Goal: Task Accomplishment & Management: Manage account settings

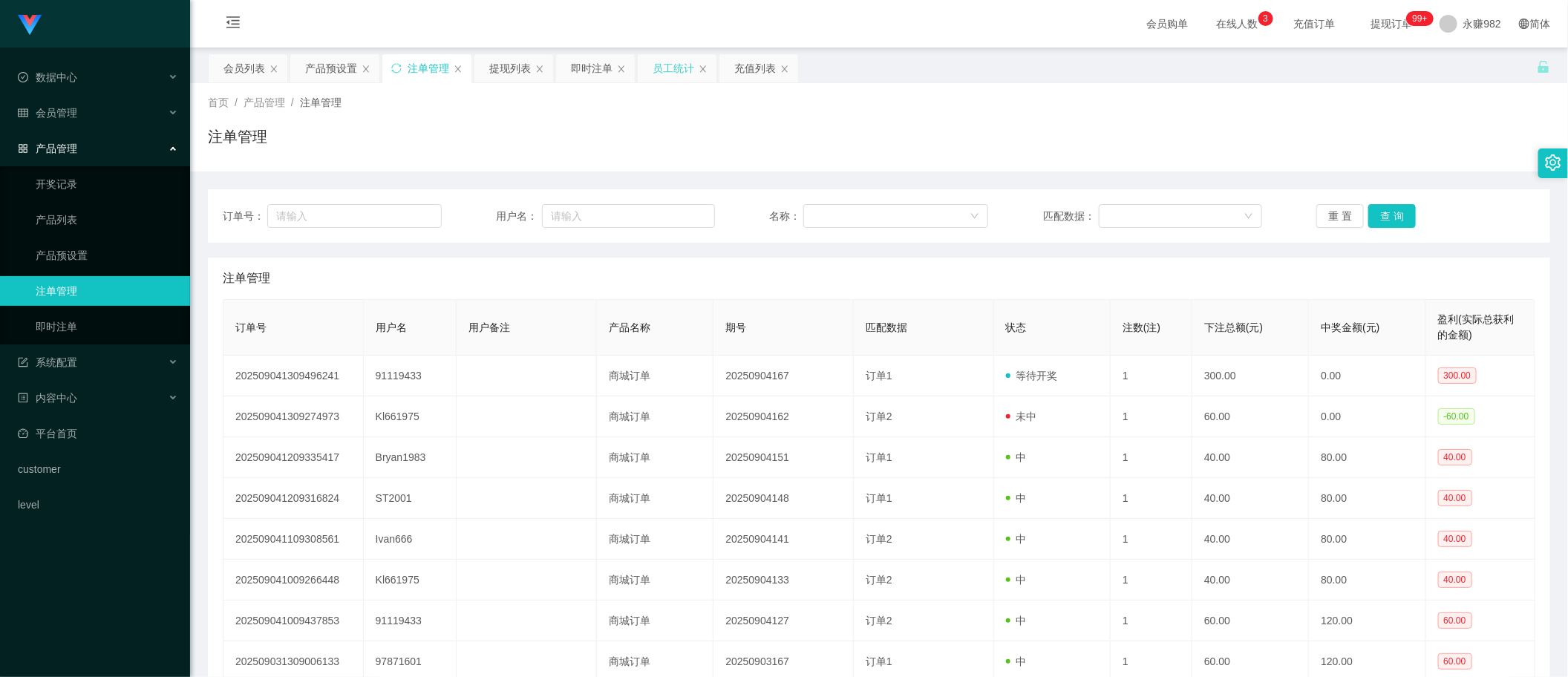
click at [670, 76] on div "员工统计" at bounding box center [673, 68] width 42 height 28
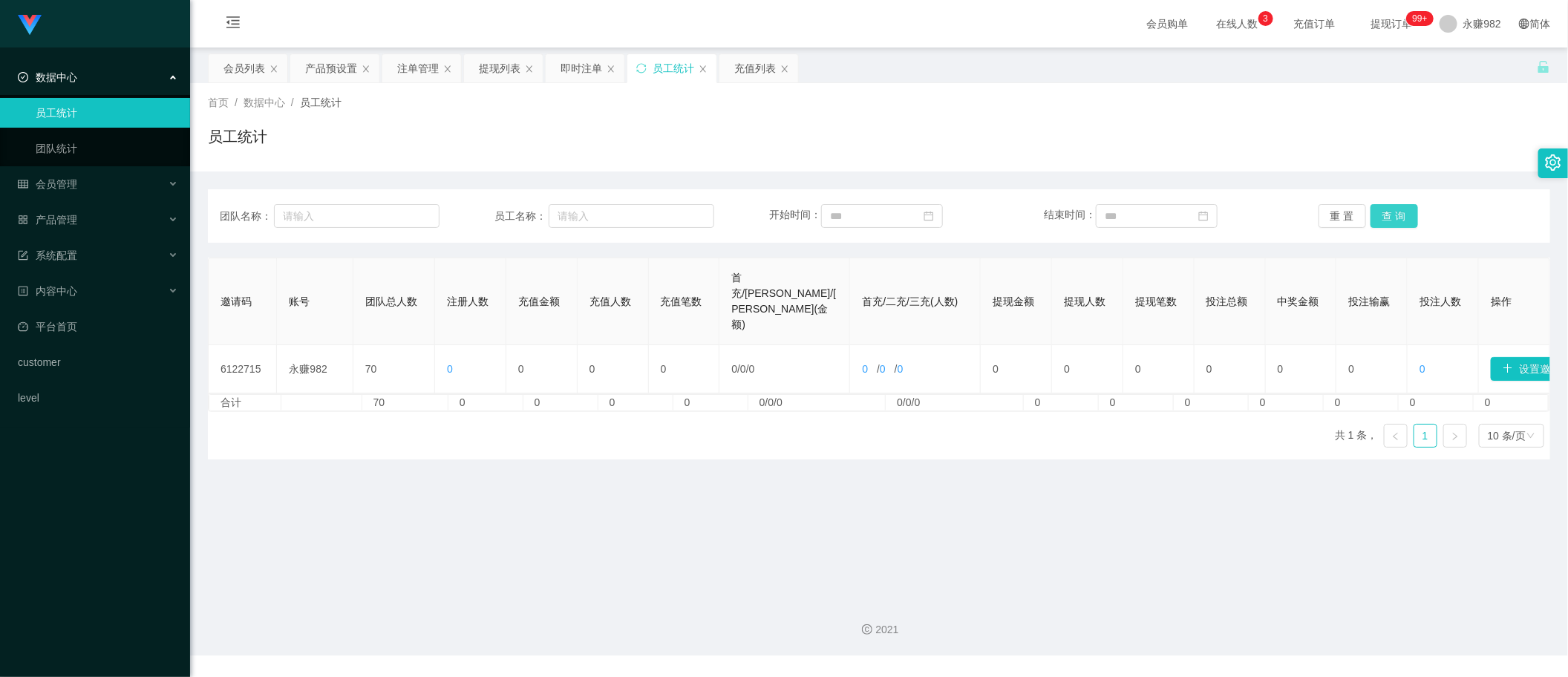
click at [1382, 212] on button "查 询" at bounding box center [1393, 215] width 48 height 23
click at [1294, 19] on span "充值订单" at bounding box center [1314, 24] width 57 height 11
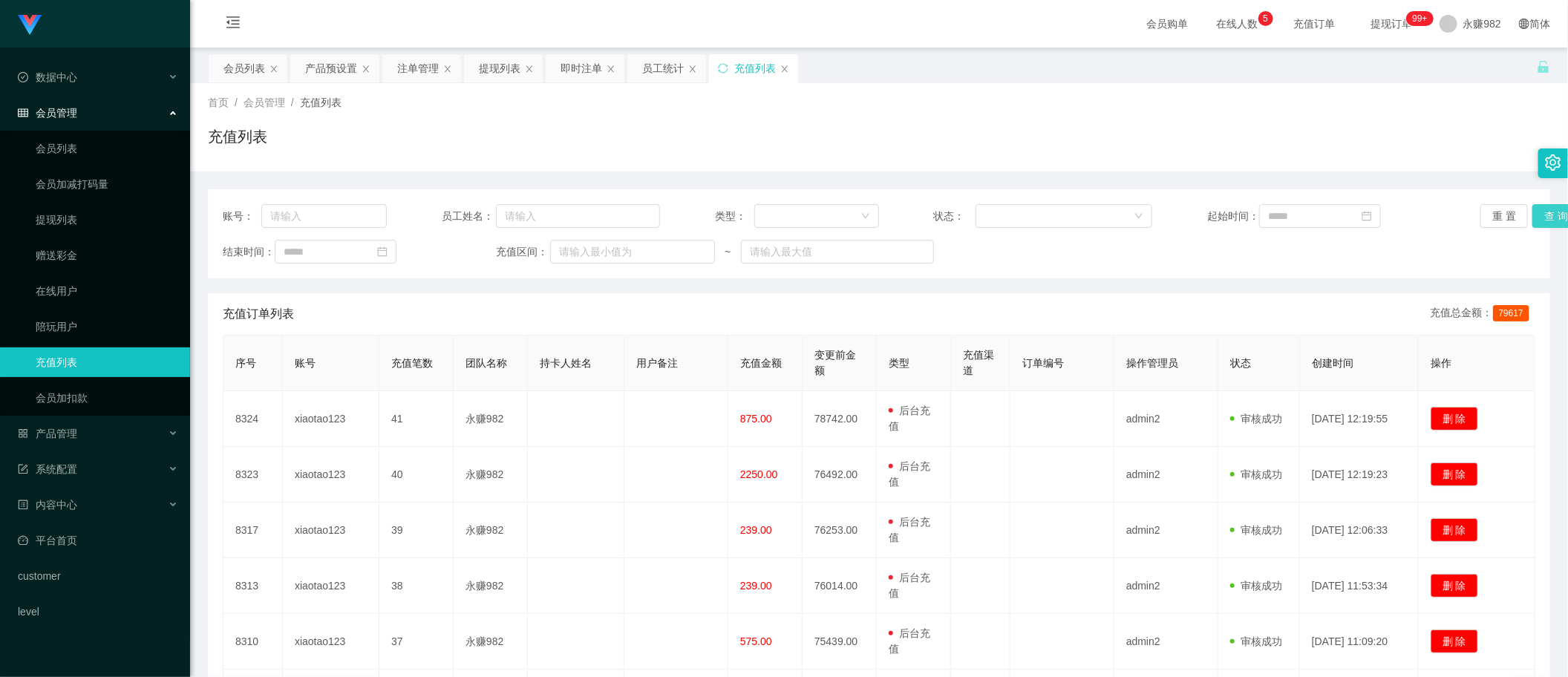
click at [1545, 221] on button "查 询" at bounding box center [1555, 215] width 48 height 23
click at [363, 249] on input at bounding box center [335, 251] width 122 height 23
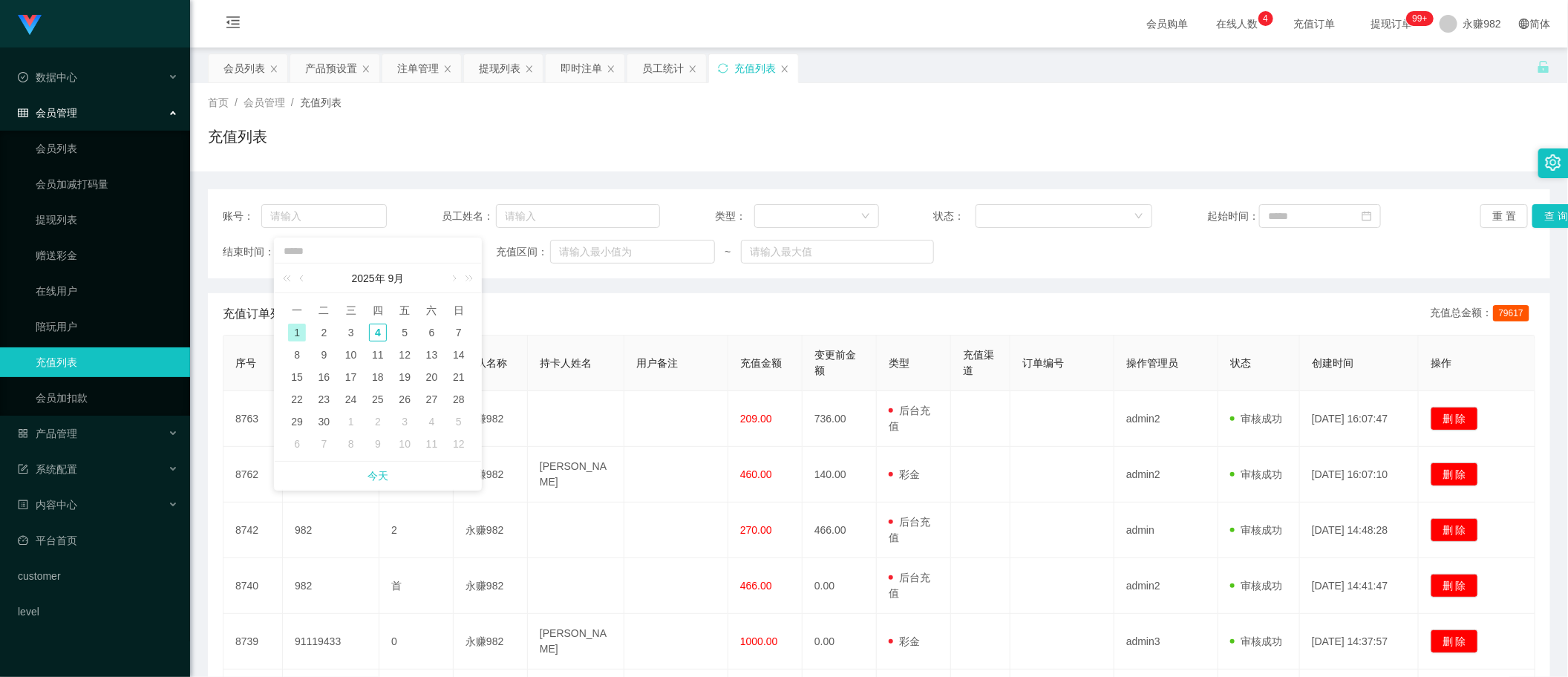
click at [390, 475] on span "今天" at bounding box center [378, 475] width 189 height 28
click at [375, 480] on link "今天" at bounding box center [378, 475] width 21 height 28
type input "**********"
click at [1312, 210] on input at bounding box center [1319, 215] width 122 height 23
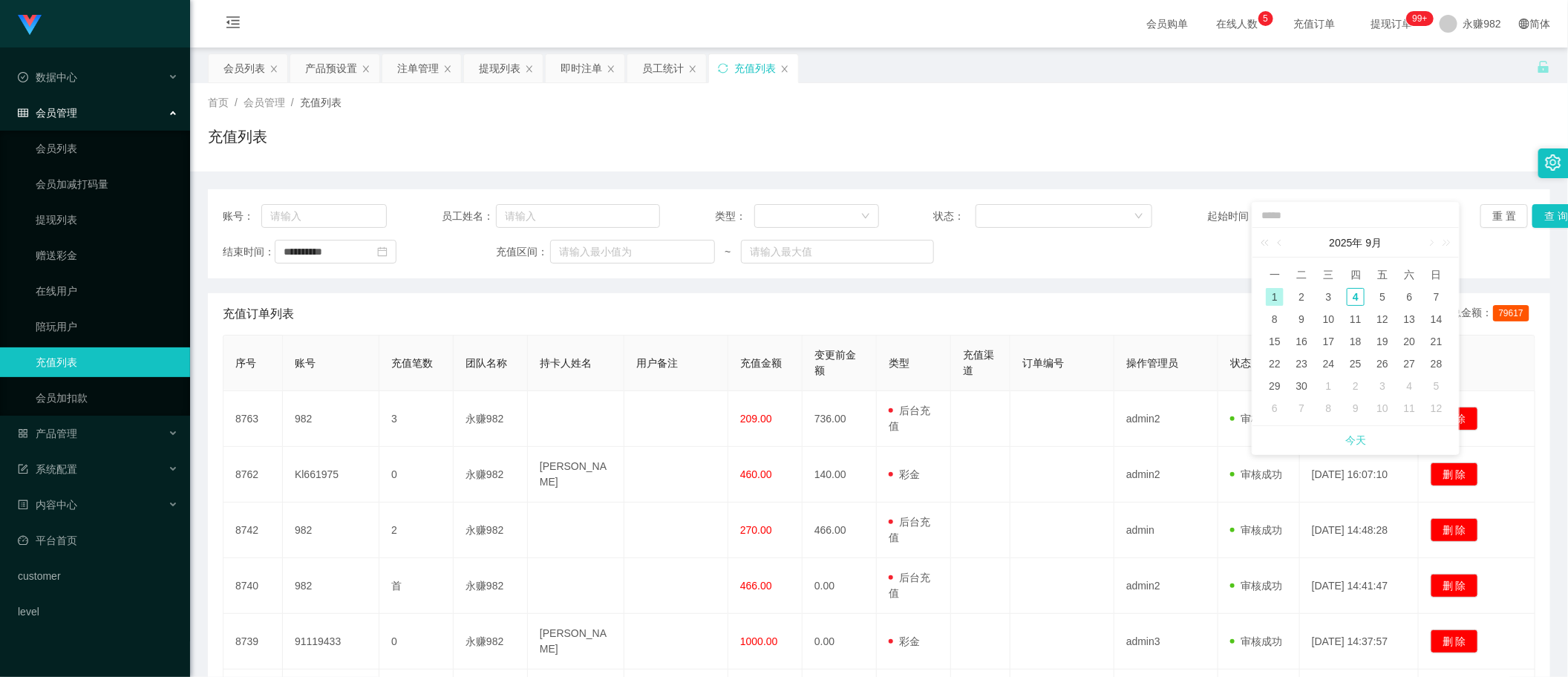
click at [1355, 437] on link "今天" at bounding box center [1356, 440] width 21 height 28
type input "**********"
click at [1537, 210] on button "查 询" at bounding box center [1555, 215] width 48 height 23
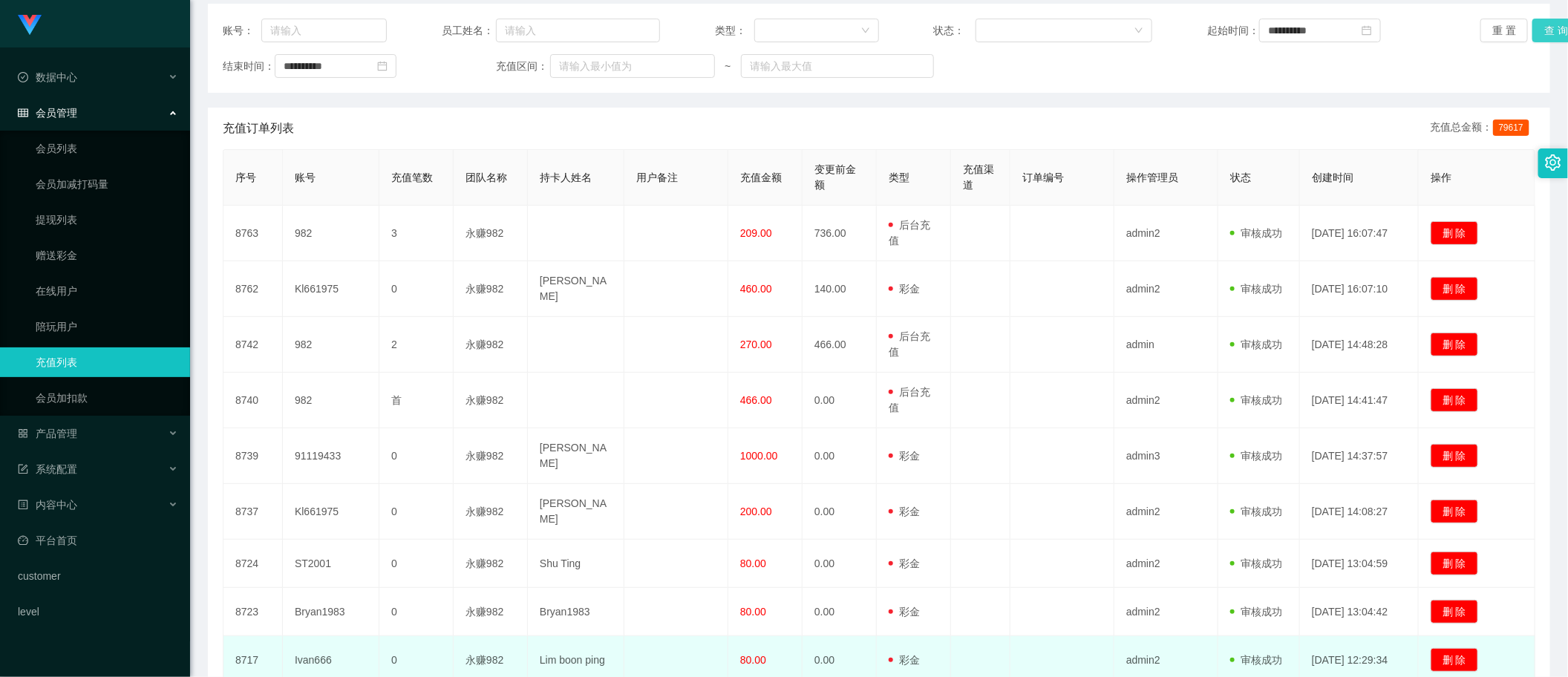
scroll to position [93, 0]
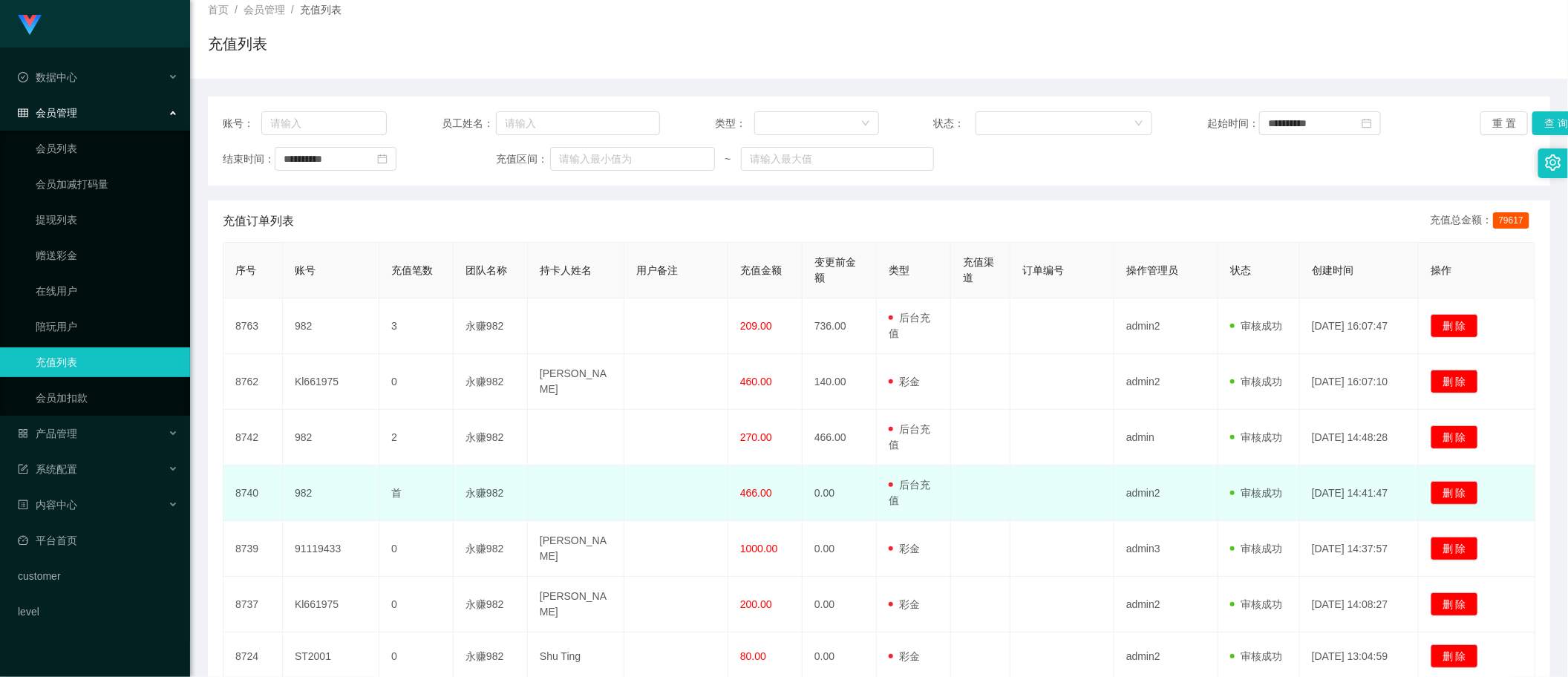
click at [754, 488] on span "466.00" at bounding box center [756, 493] width 32 height 12
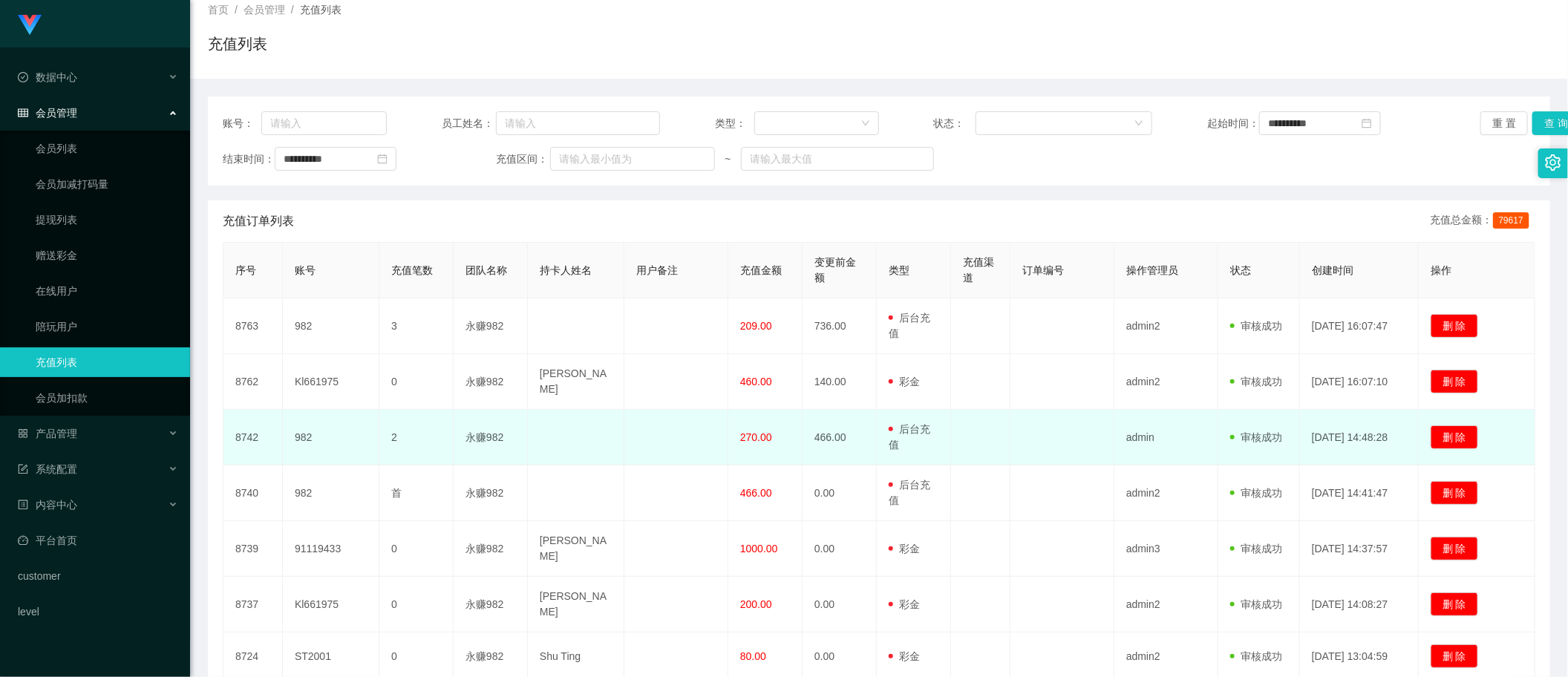
click at [757, 431] on span "270.00" at bounding box center [756, 437] width 32 height 12
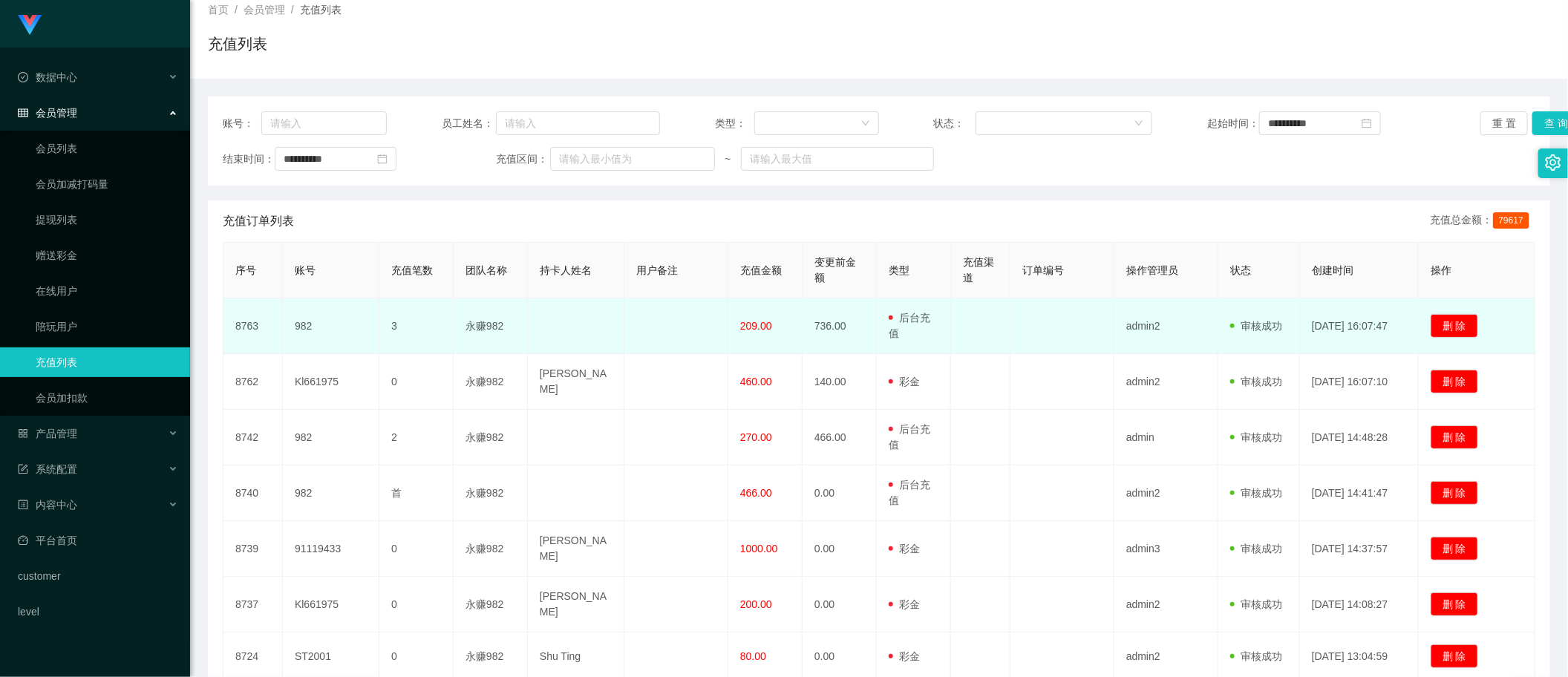
click at [763, 338] on td "209.00" at bounding box center [765, 326] width 74 height 56
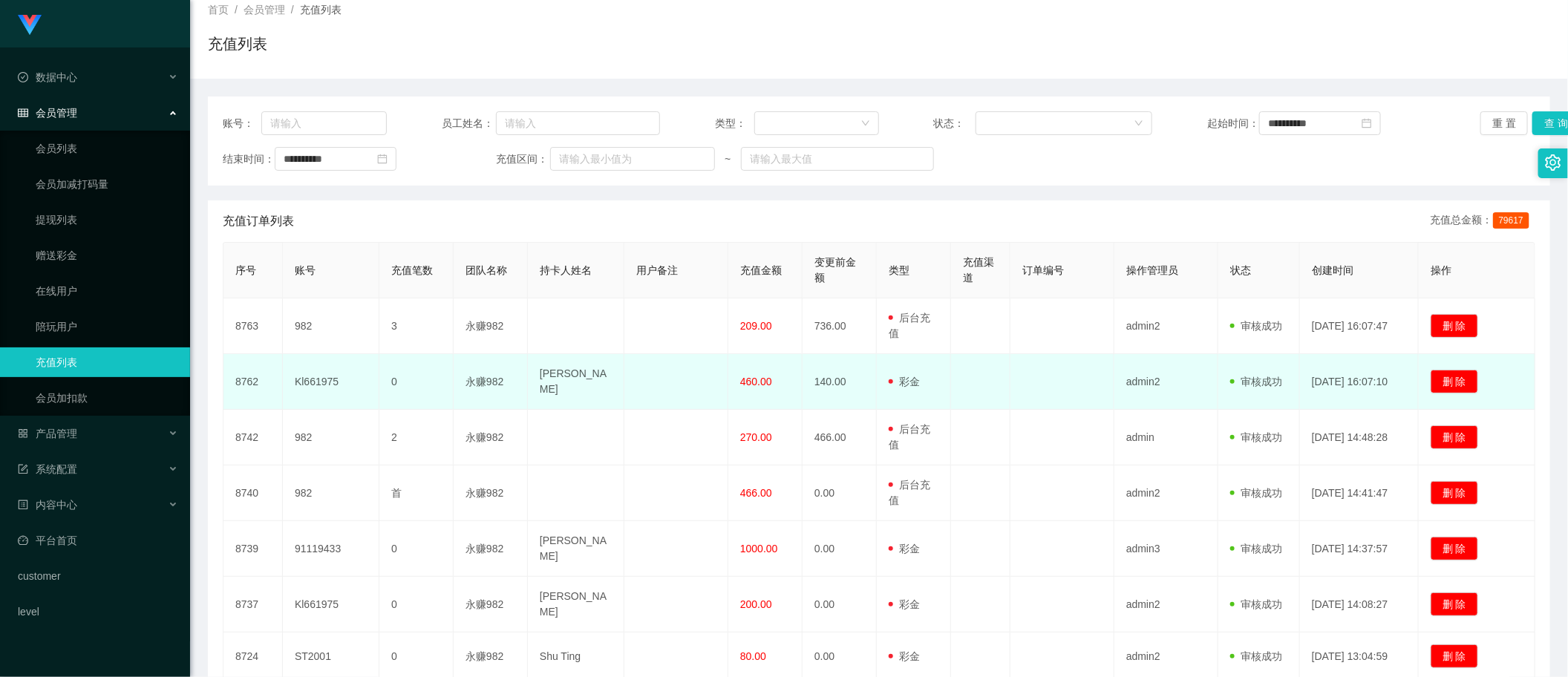
scroll to position [0, 0]
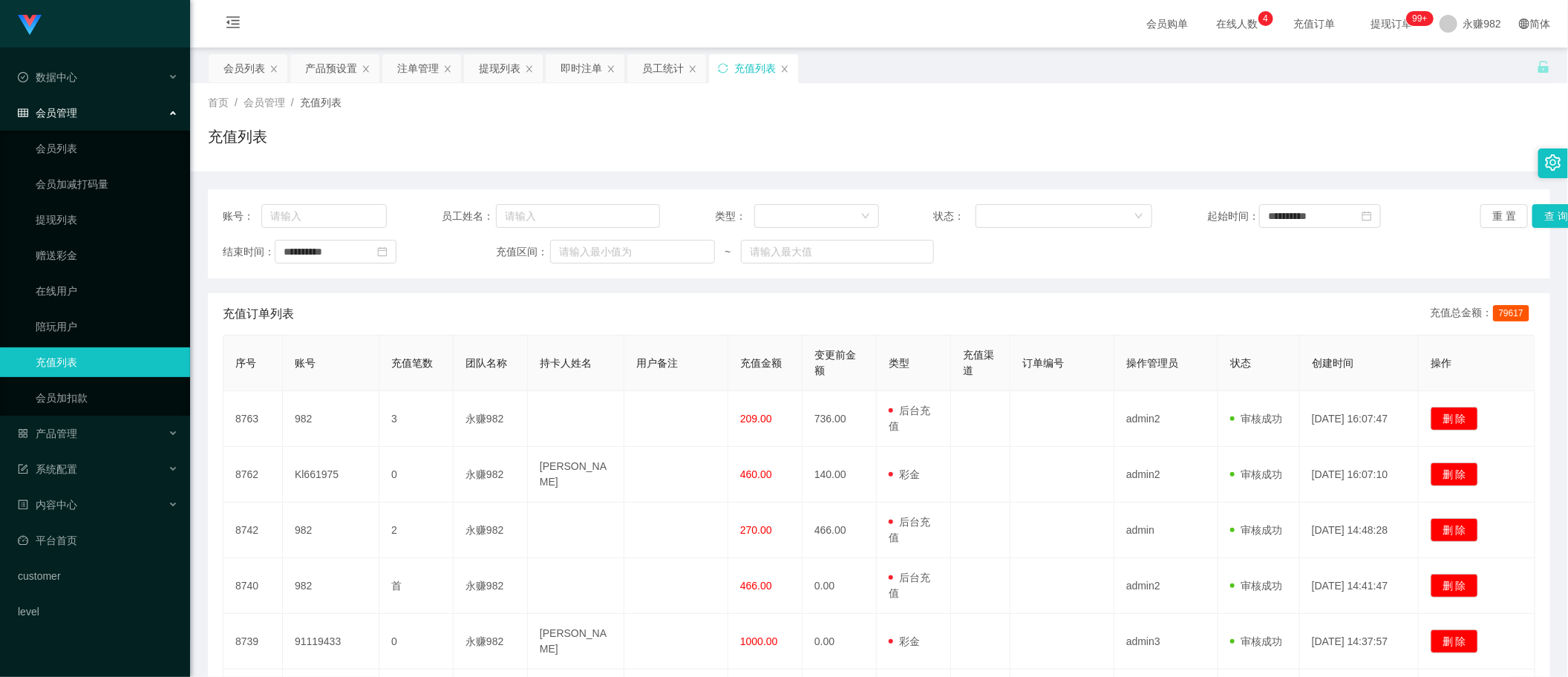
click at [951, 153] on div "充值列表" at bounding box center [879, 142] width 1342 height 34
click at [1208, 148] on div "充值列表" at bounding box center [879, 142] width 1342 height 34
click at [1531, 113] on div "首页 / 会员管理 / 充值列表 / 充值列表" at bounding box center [879, 127] width 1342 height 64
click at [1351, 243] on div "**********" at bounding box center [879, 251] width 1313 height 23
click at [256, 68] on div "会员列表" at bounding box center [244, 68] width 42 height 28
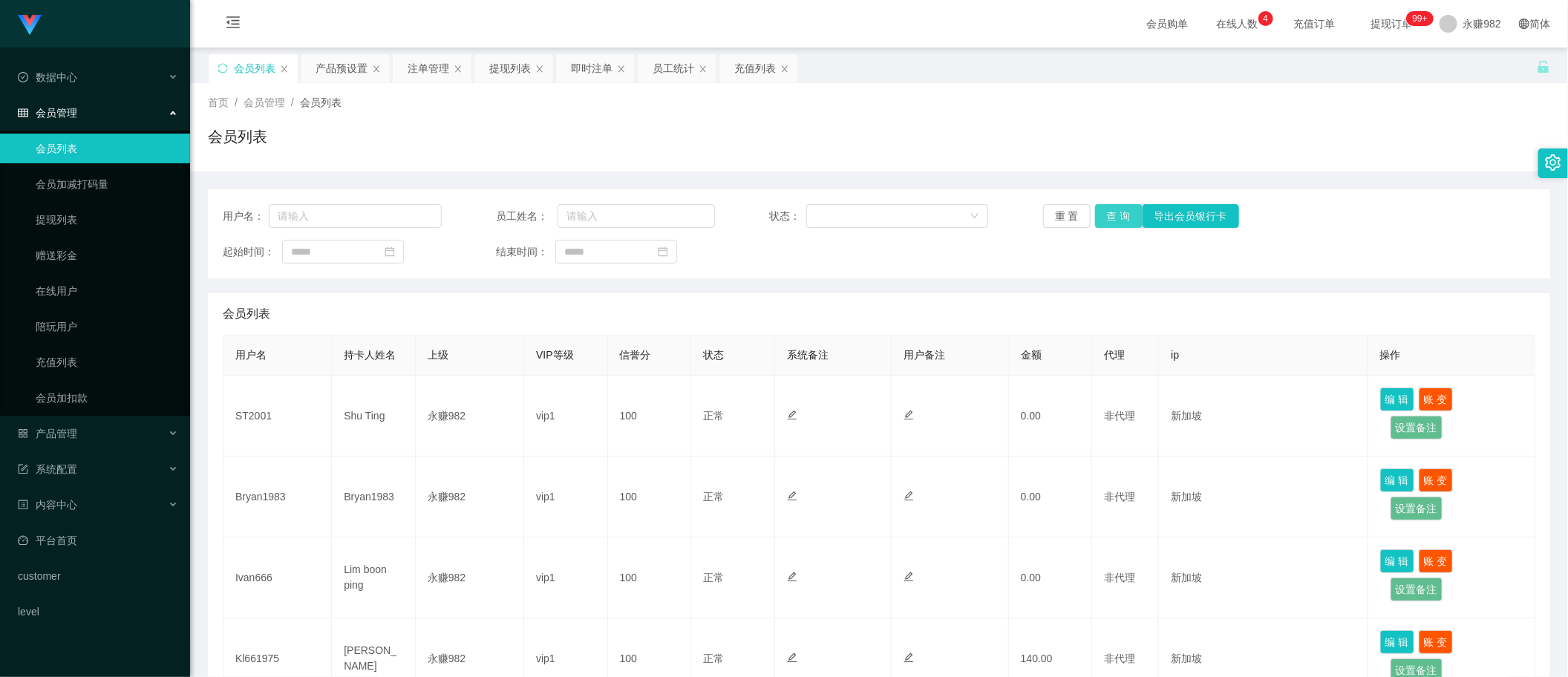
click at [1103, 217] on button "查 询" at bounding box center [1118, 215] width 48 height 23
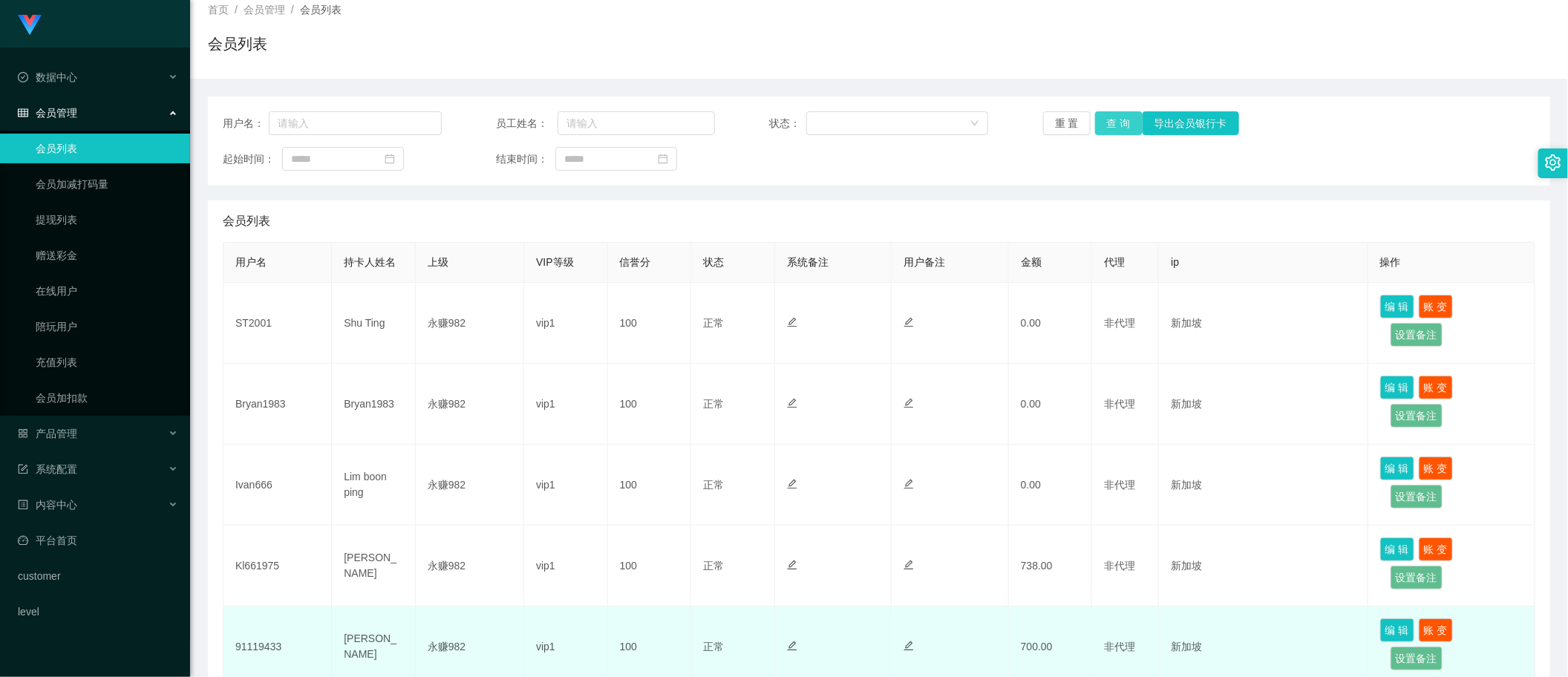
scroll to position [186, 0]
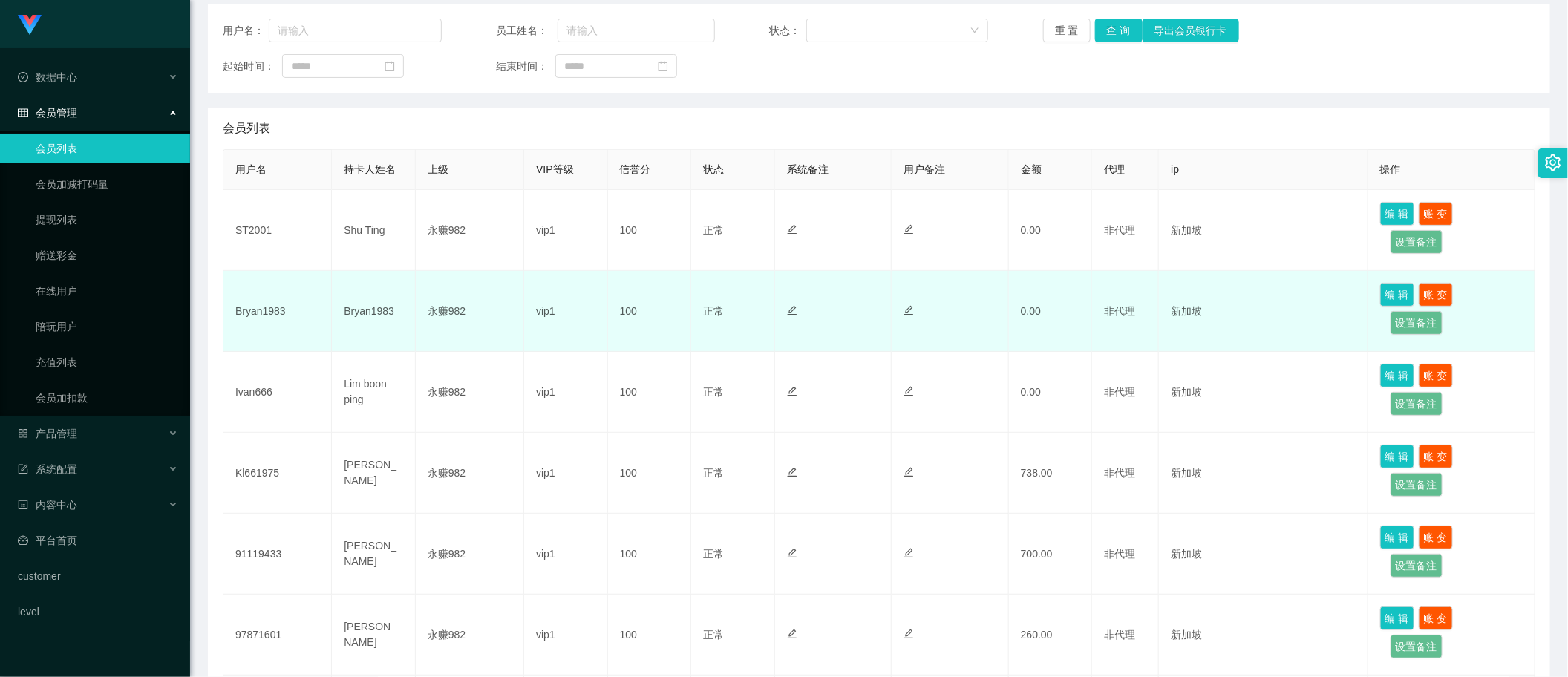
click at [835, 338] on td at bounding box center [833, 311] width 117 height 81
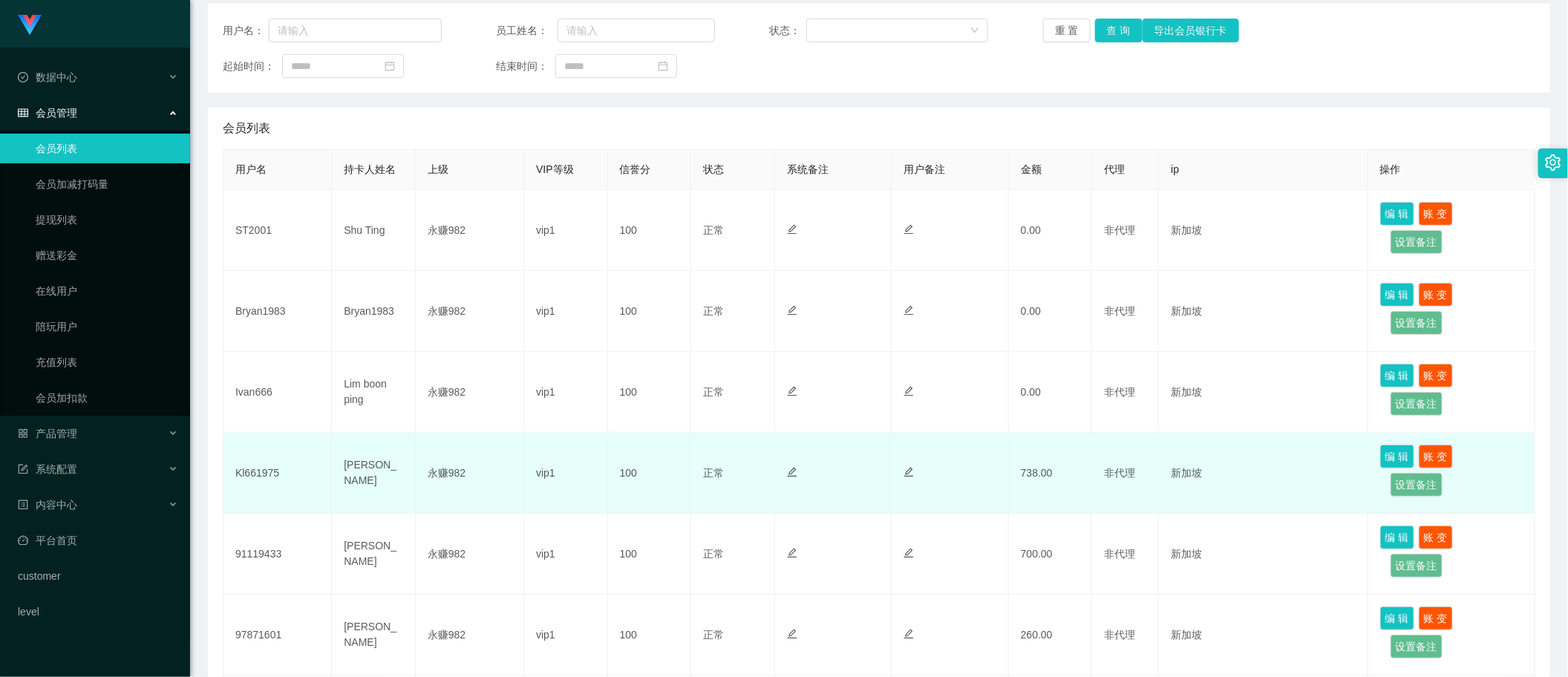
click at [269, 470] on td "Kl661975" at bounding box center [277, 473] width 108 height 81
copy td "Kl661975"
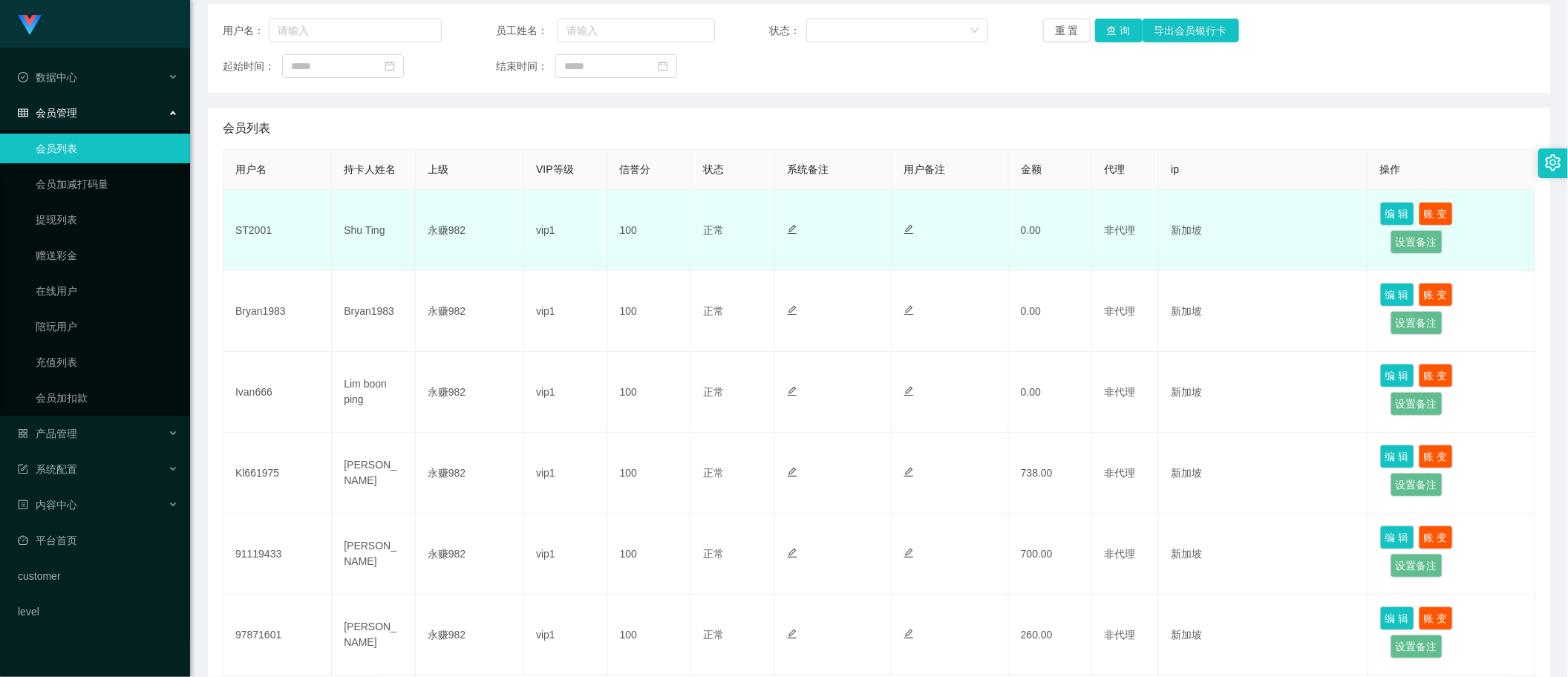
click at [851, 227] on div at bounding box center [833, 230] width 93 height 16
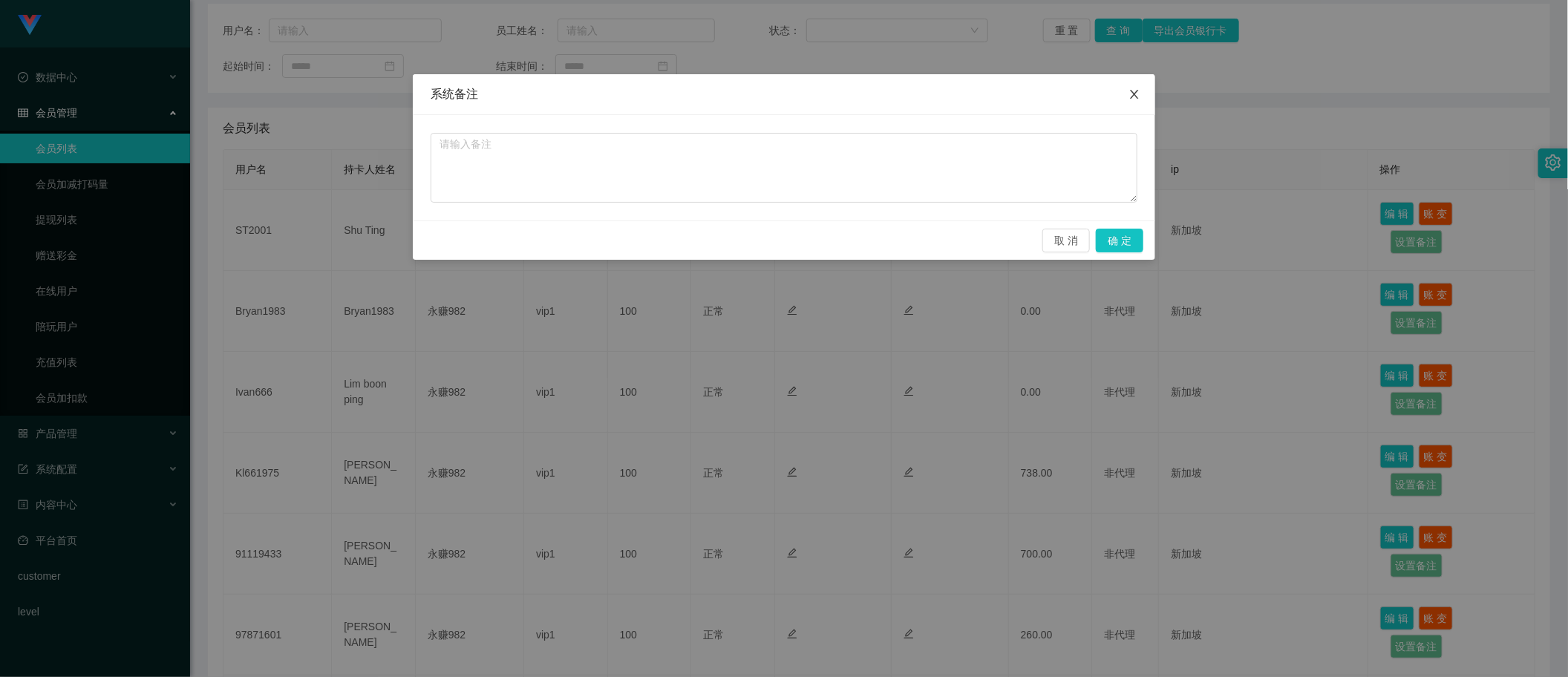
click at [1137, 94] on icon "图标: close" at bounding box center [1134, 94] width 12 height 12
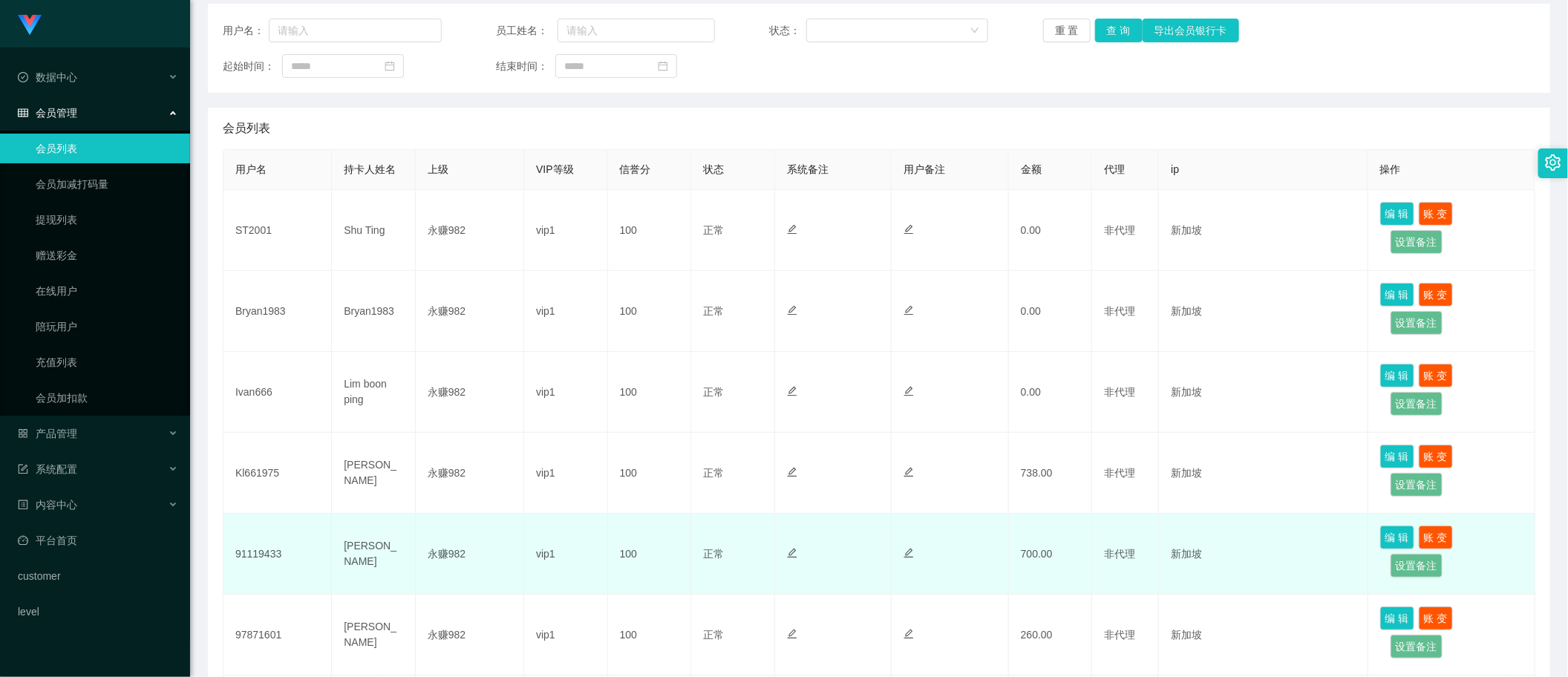
click at [264, 564] on td "91119433" at bounding box center [277, 554] width 108 height 81
copy td "91119433"
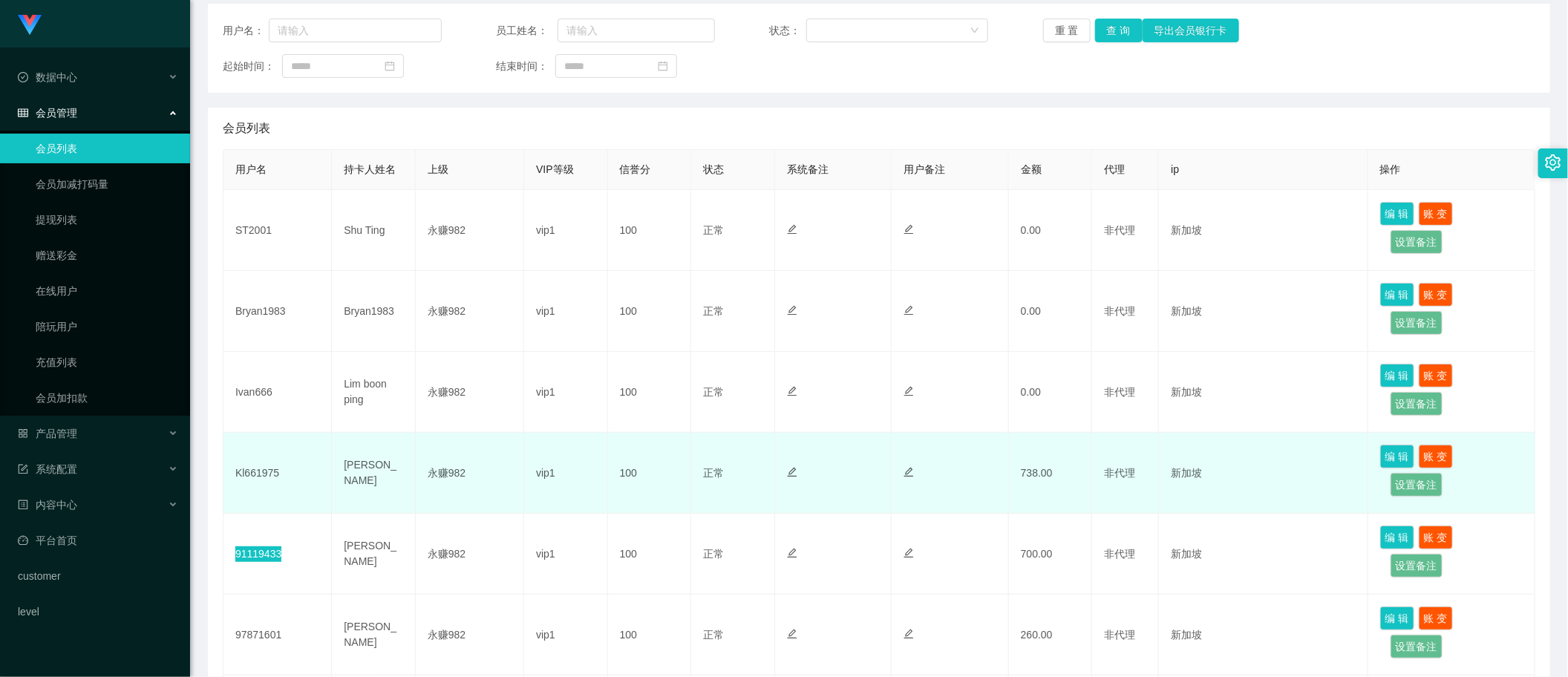
scroll to position [371, 0]
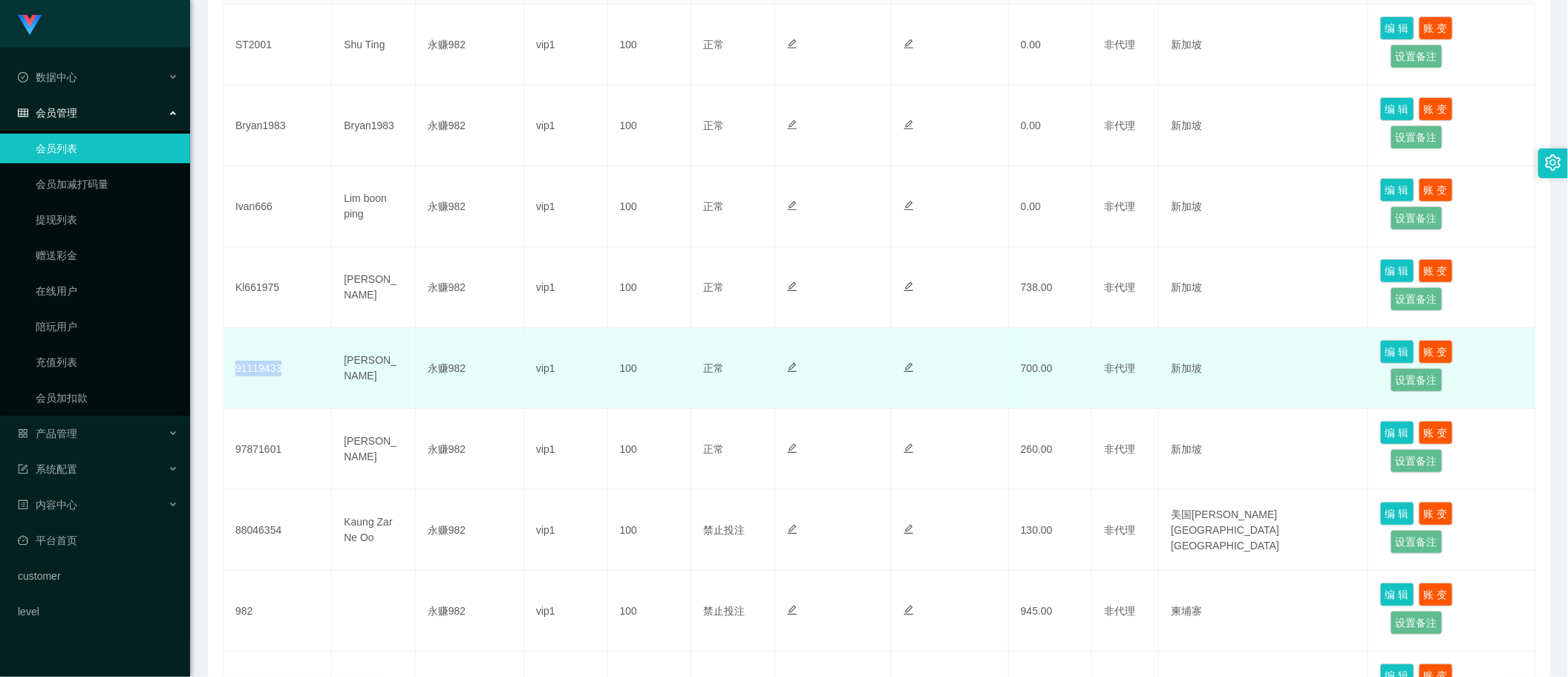
click at [261, 373] on td "91119433" at bounding box center [277, 368] width 108 height 81
click at [353, 361] on td "[PERSON_NAME]" at bounding box center [373, 368] width 84 height 81
copy td "[PERSON_NAME]"
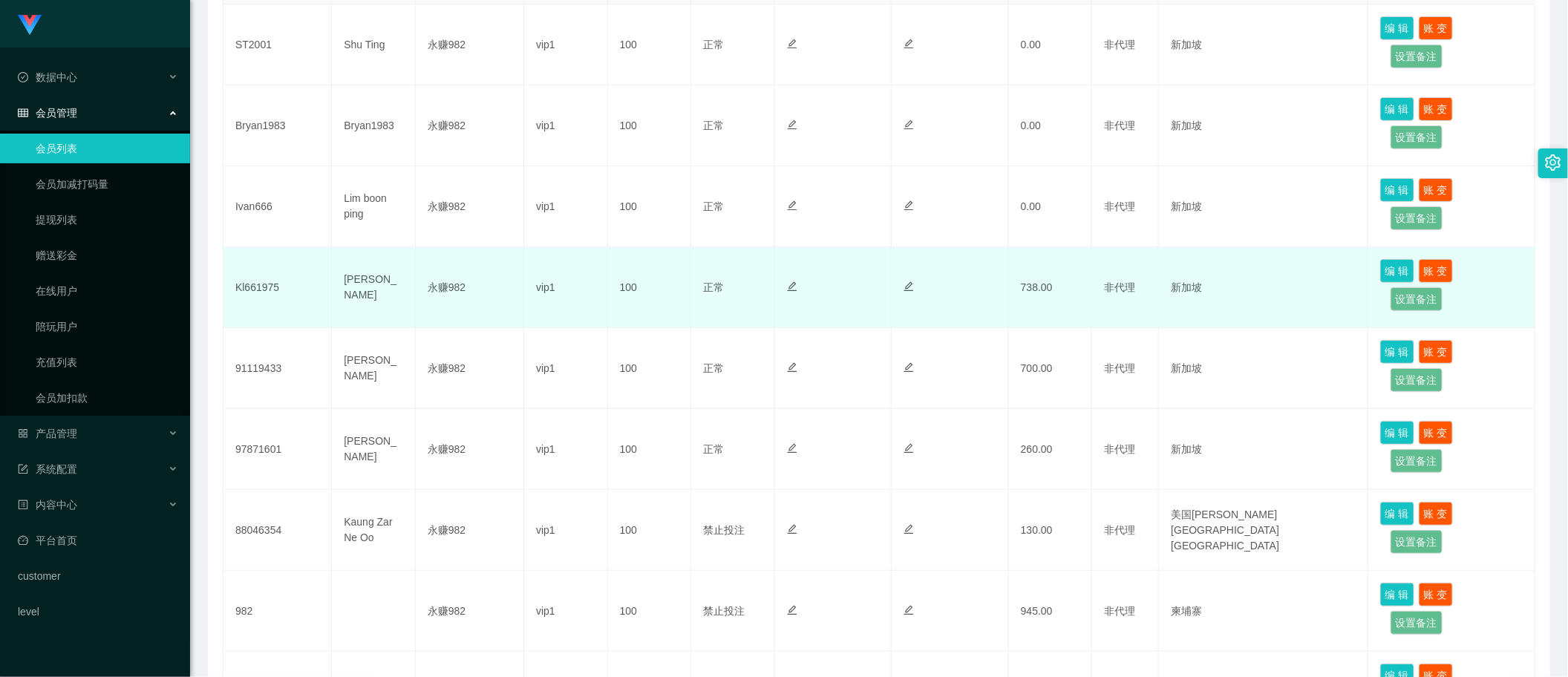
click at [679, 273] on td "100" at bounding box center [650, 287] width 84 height 81
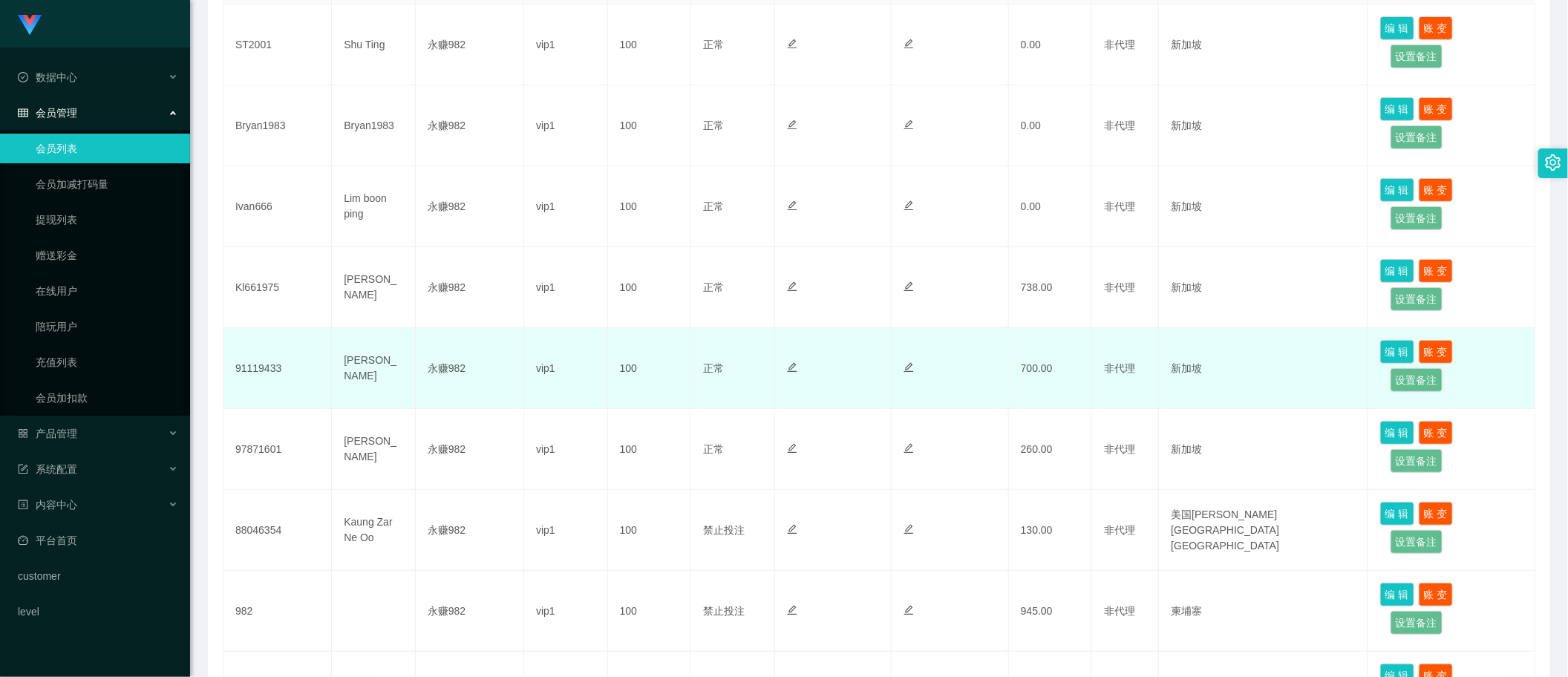
scroll to position [0, 0]
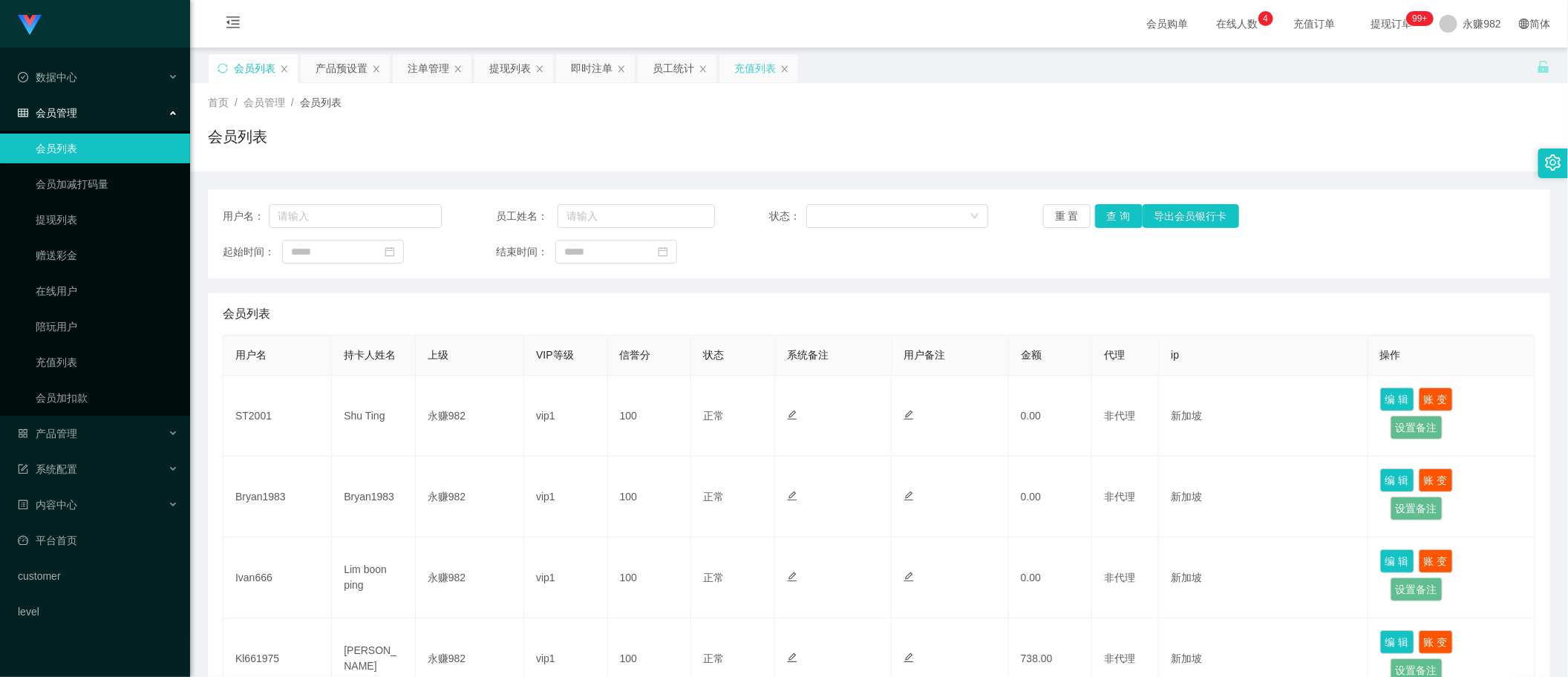
click at [747, 61] on div "充值列表" at bounding box center [755, 68] width 42 height 28
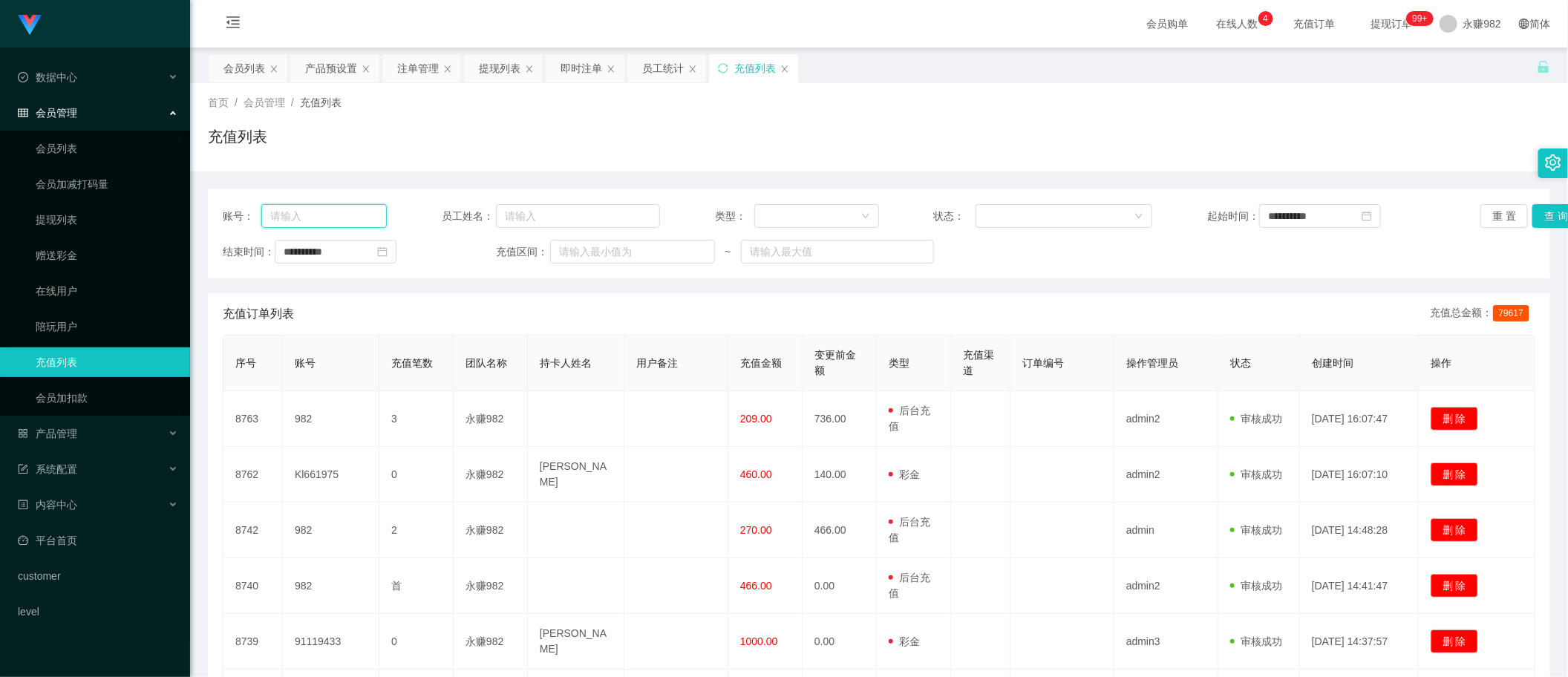
click at [345, 220] on input "text" at bounding box center [324, 215] width 125 height 23
type input "982"
click at [1542, 210] on button "查 询" at bounding box center [1555, 215] width 48 height 23
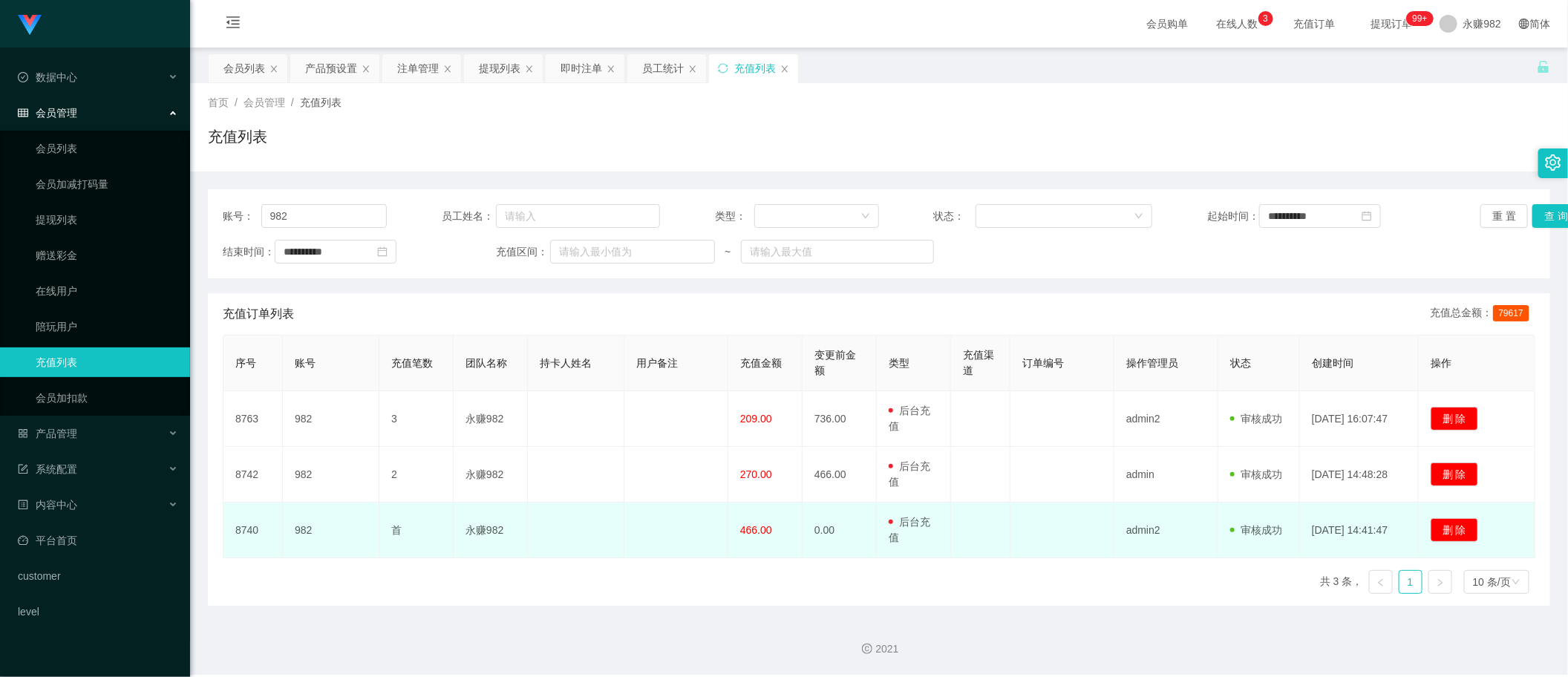
click at [750, 531] on span "466.00" at bounding box center [756, 530] width 32 height 12
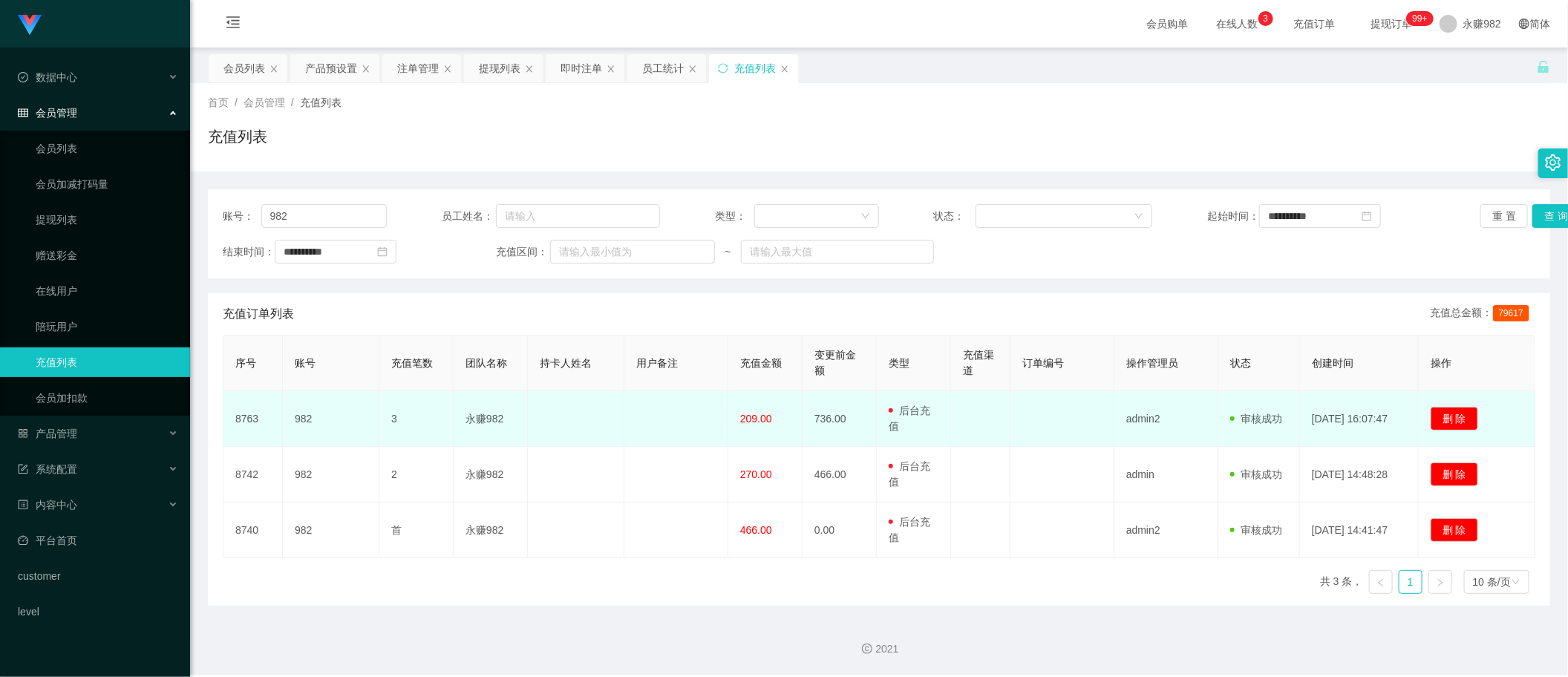
click at [442, 420] on td "3" at bounding box center [416, 419] width 74 height 56
click at [307, 418] on td "982" at bounding box center [331, 419] width 97 height 56
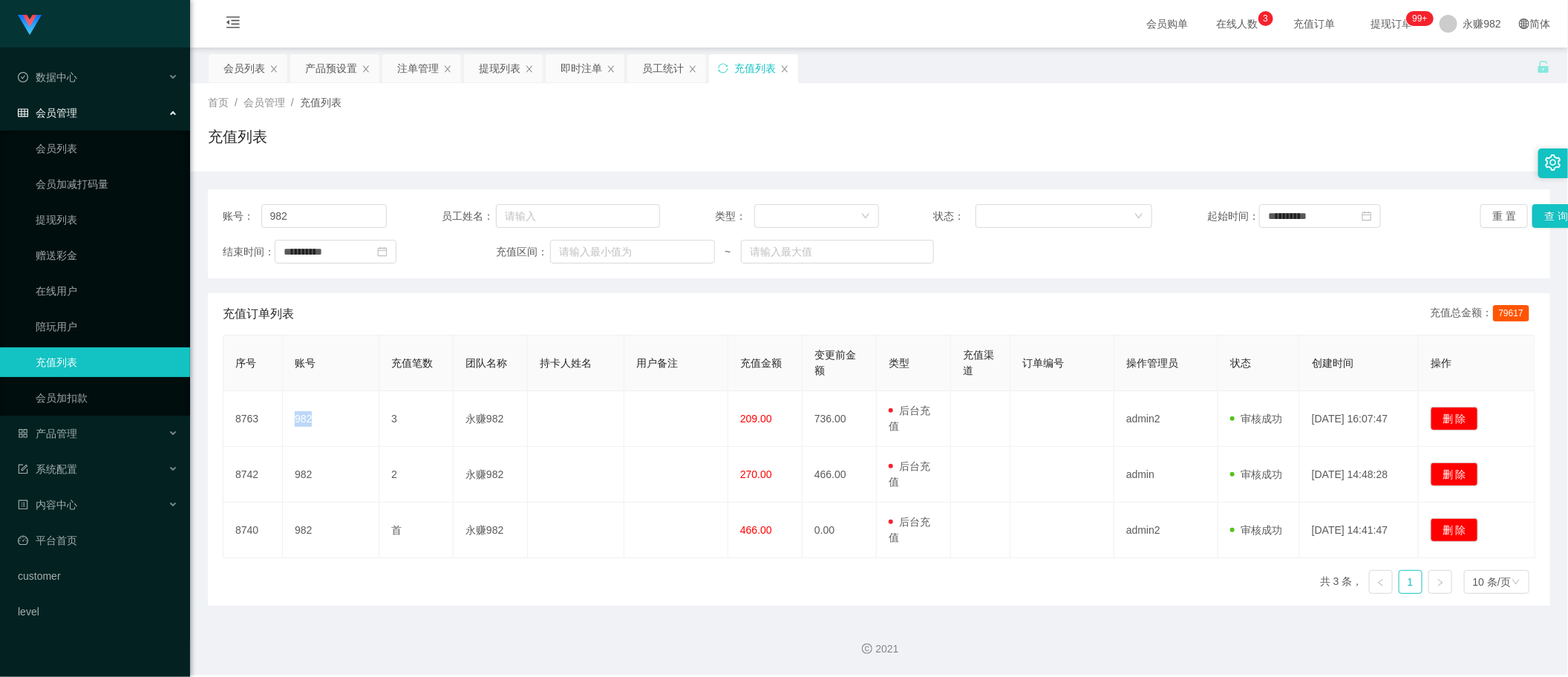
copy td "982"
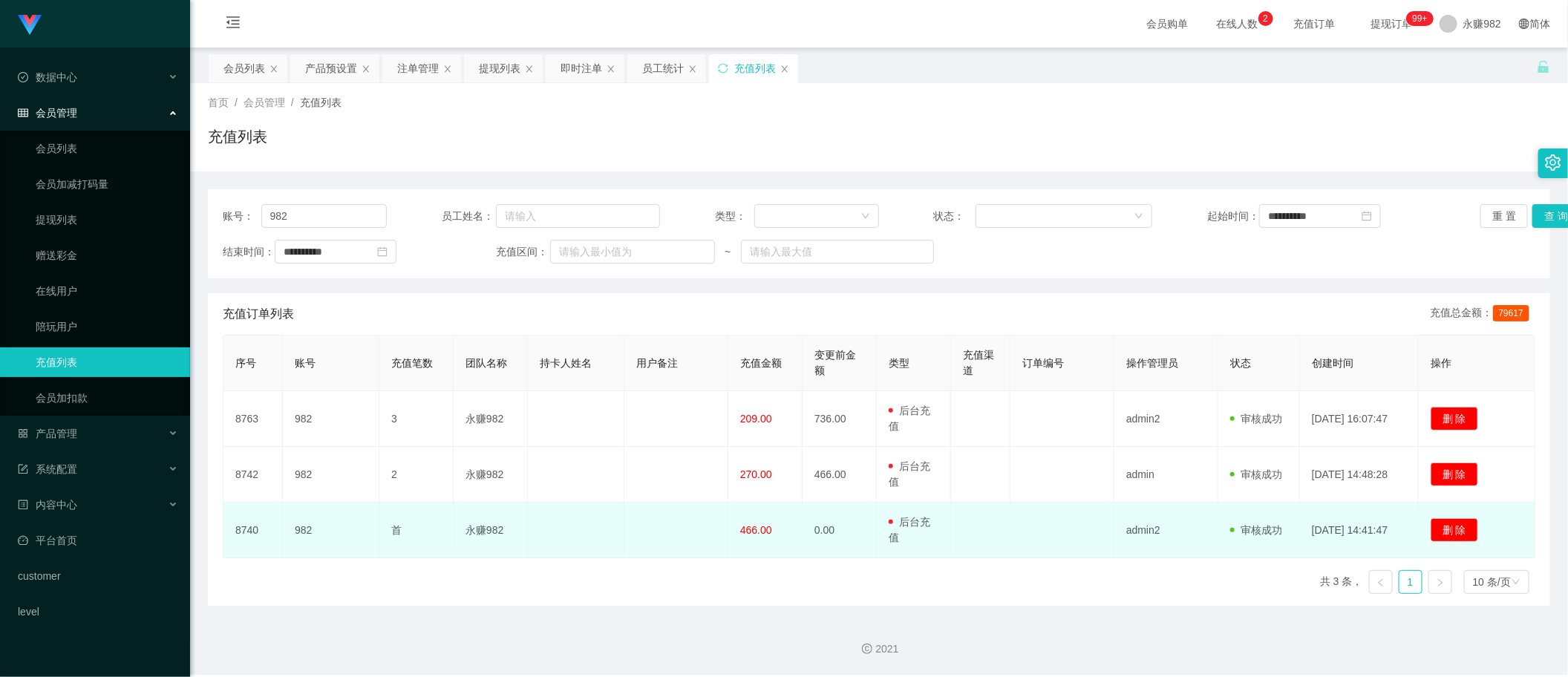
click at [747, 531] on span "466.00" at bounding box center [756, 530] width 32 height 12
copy span "466.00"
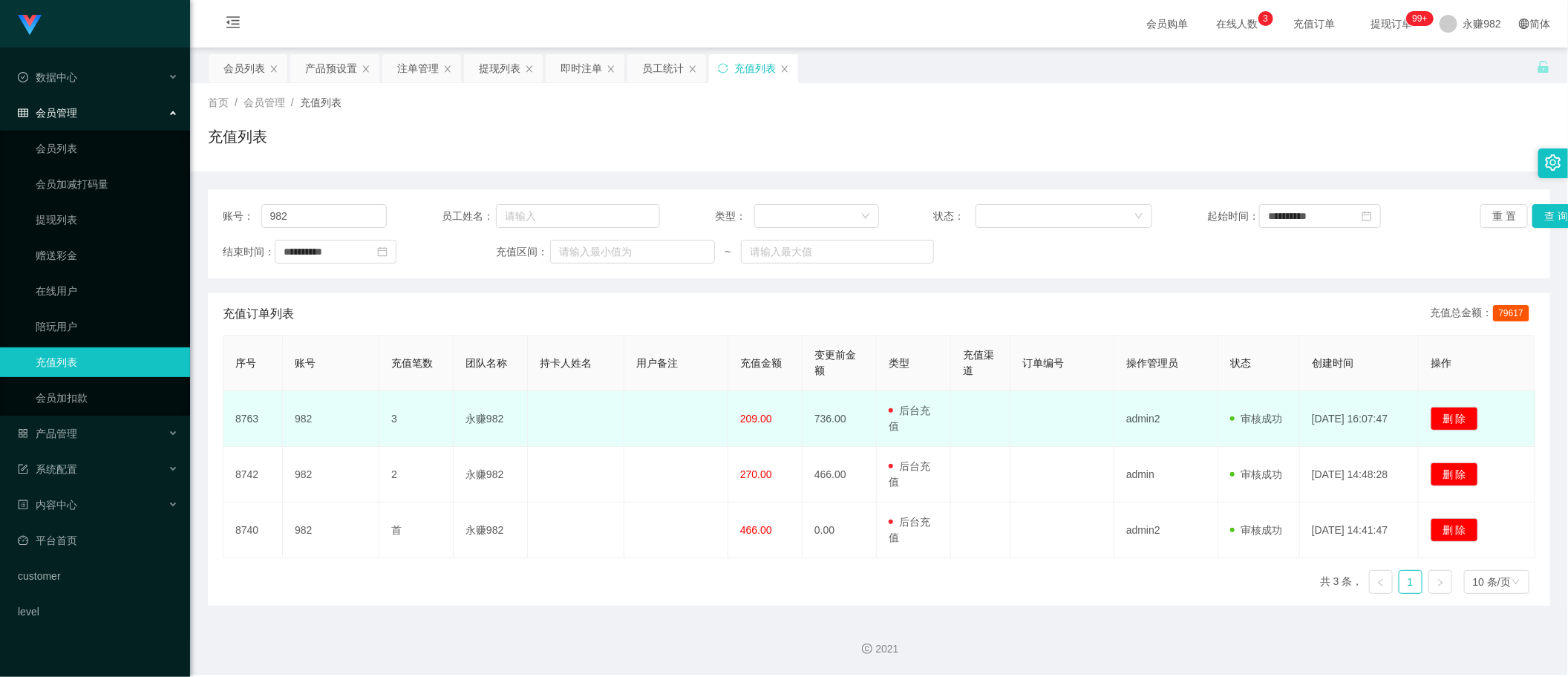
click at [1522, 425] on td "删 除" at bounding box center [1477, 419] width 116 height 56
